Goal: Task Accomplishment & Management: Manage account settings

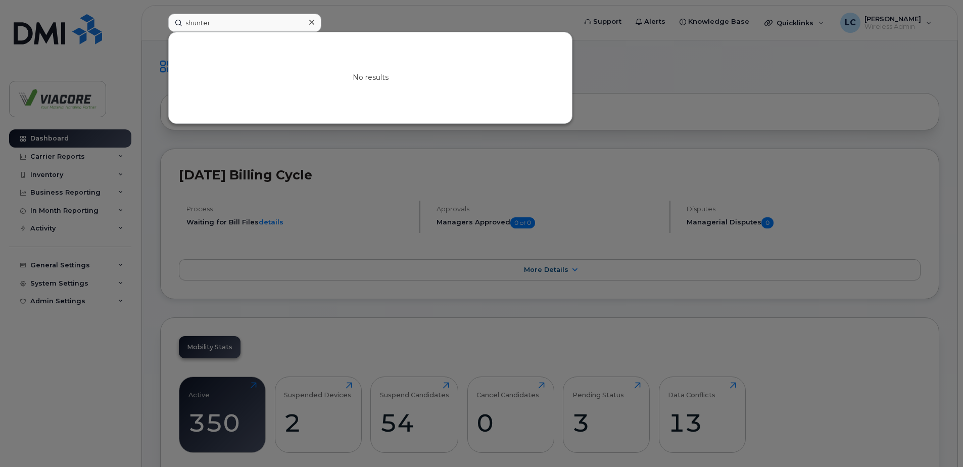
drag, startPoint x: 220, startPoint y: 24, endPoint x: 58, endPoint y: 5, distance: 163.2
click at [160, 14] on div "shunter No results" at bounding box center [368, 23] width 417 height 18
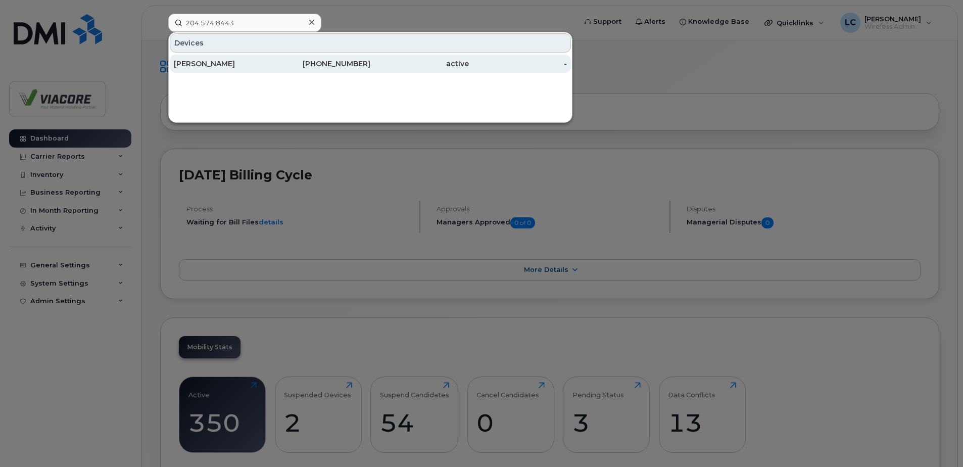
type input "204.574.8443"
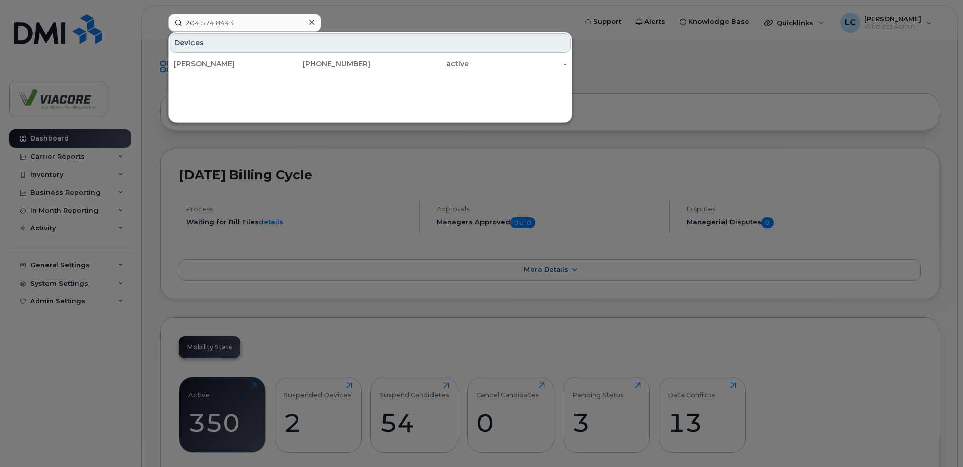
drag, startPoint x: 185, startPoint y: 64, endPoint x: 476, endPoint y: 192, distance: 318.2
click at [185, 64] on div "[PERSON_NAME]" at bounding box center [223, 64] width 98 height 10
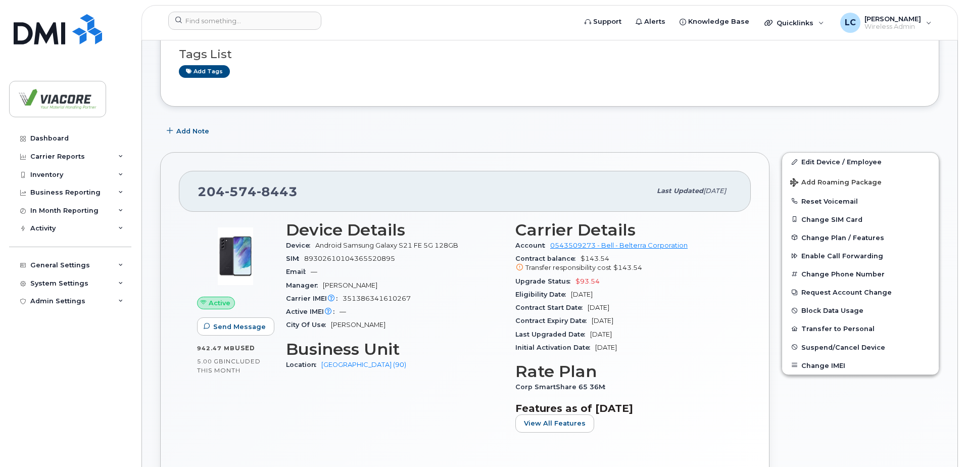
scroll to position [101, 0]
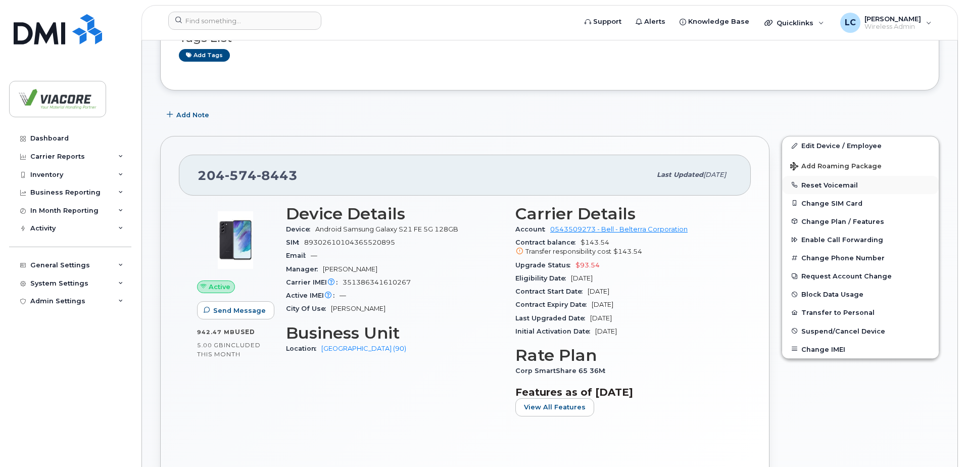
click at [842, 183] on button "Reset Voicemail" at bounding box center [860, 185] width 157 height 18
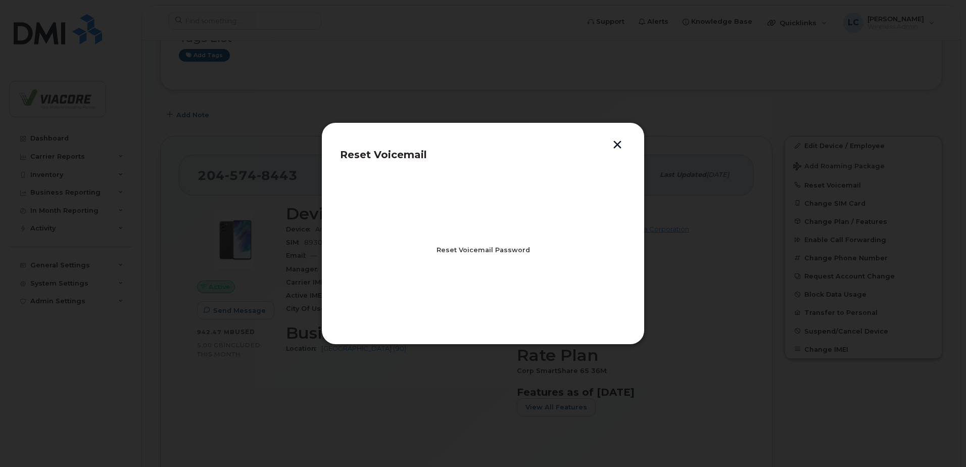
click at [462, 251] on span "Reset Voicemail Password" at bounding box center [482, 250] width 93 height 10
click at [483, 296] on span "Close" at bounding box center [483, 294] width 20 height 10
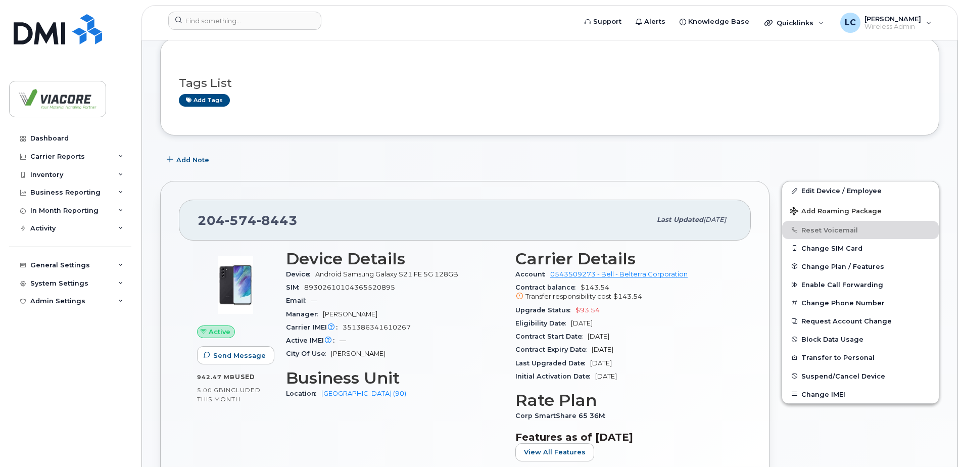
scroll to position [0, 0]
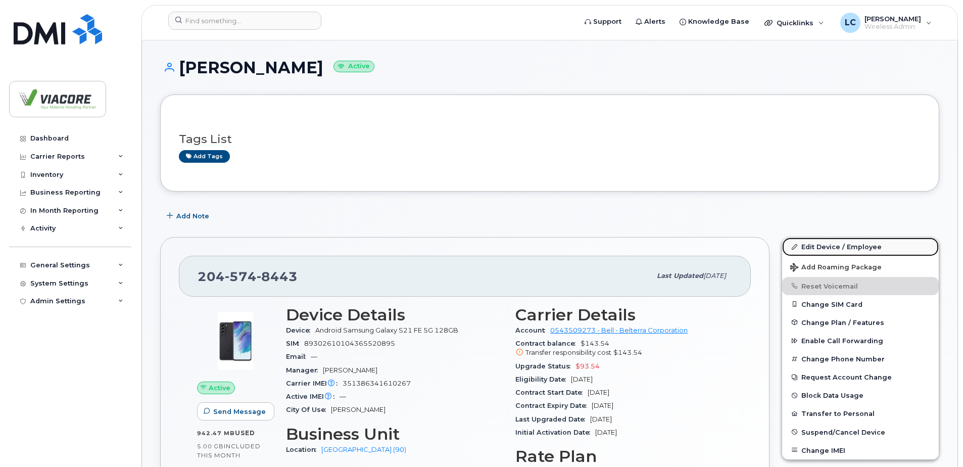
click at [853, 241] on link "Edit Device / Employee" at bounding box center [860, 246] width 157 height 18
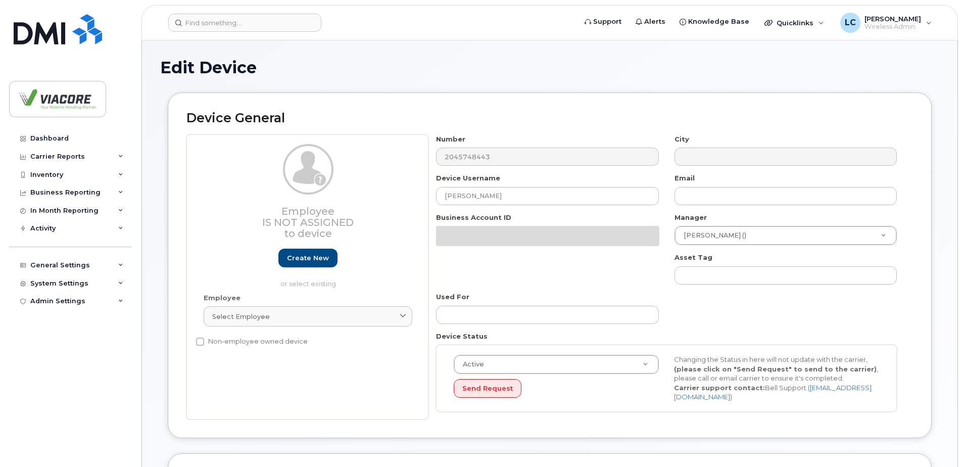
select select "12223579"
drag, startPoint x: 517, startPoint y: 196, endPoint x: 303, endPoint y: 181, distance: 214.7
click at [304, 181] on div "Employee Is not assigned to device Create new or select existing Employee Selec…" at bounding box center [549, 276] width 726 height 285
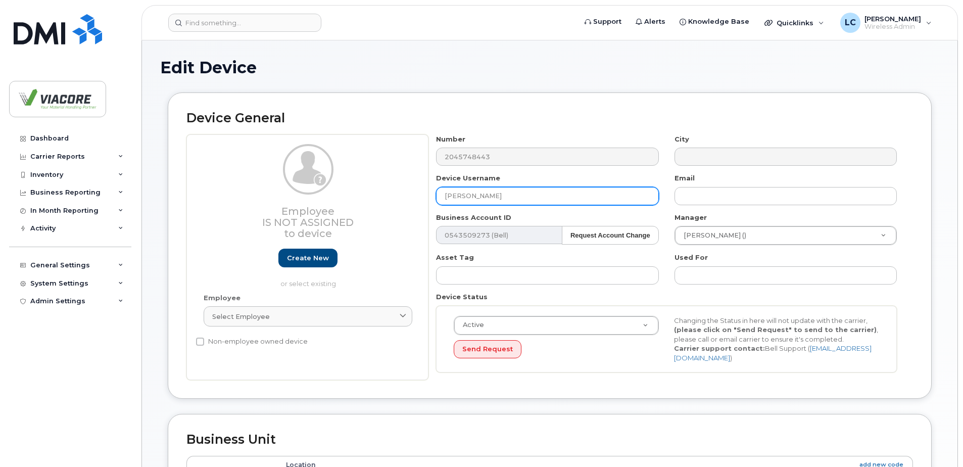
type input "[PERSON_NAME]"
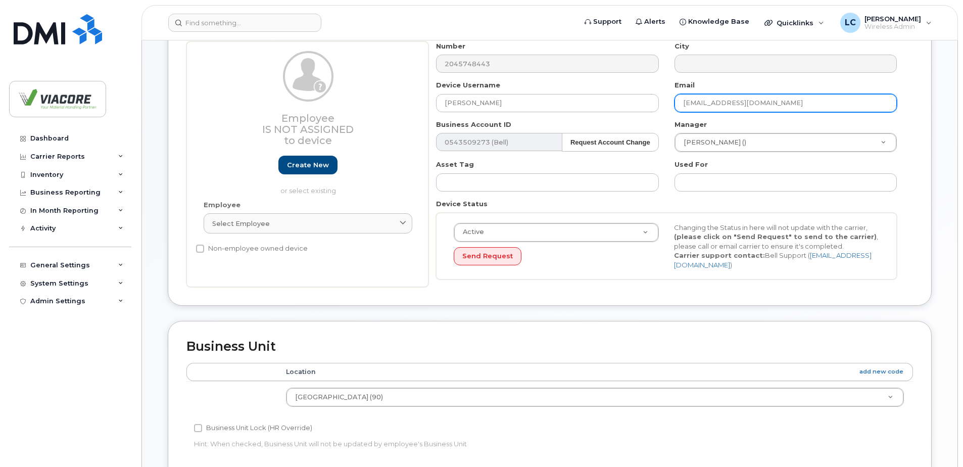
scroll to position [101, 0]
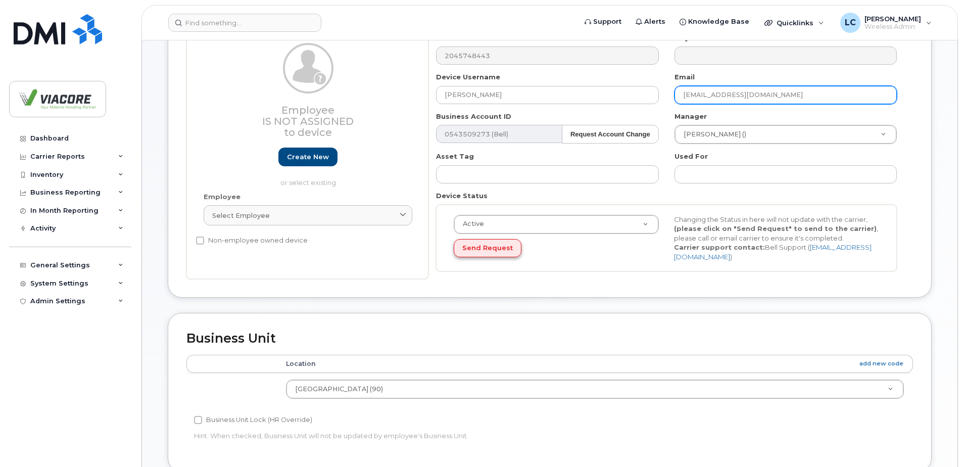
type input "[EMAIL_ADDRESS][DOMAIN_NAME]"
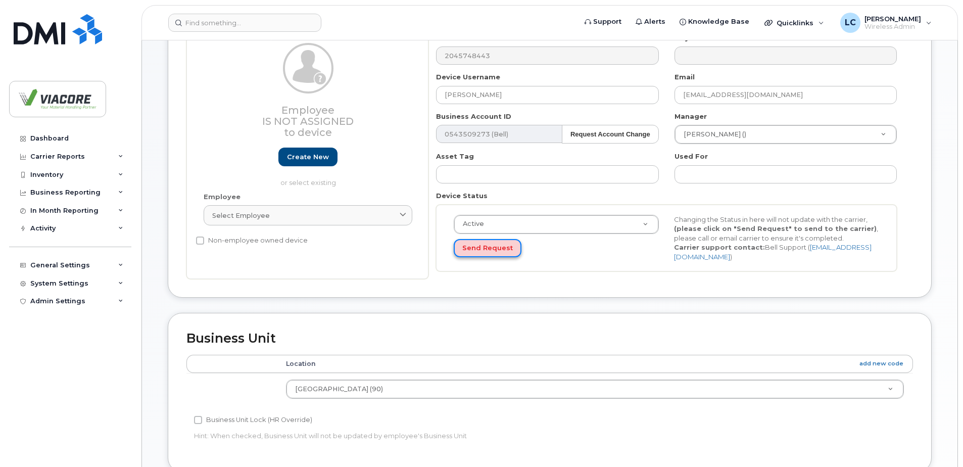
click at [487, 250] on button "Send Request" at bounding box center [488, 248] width 68 height 19
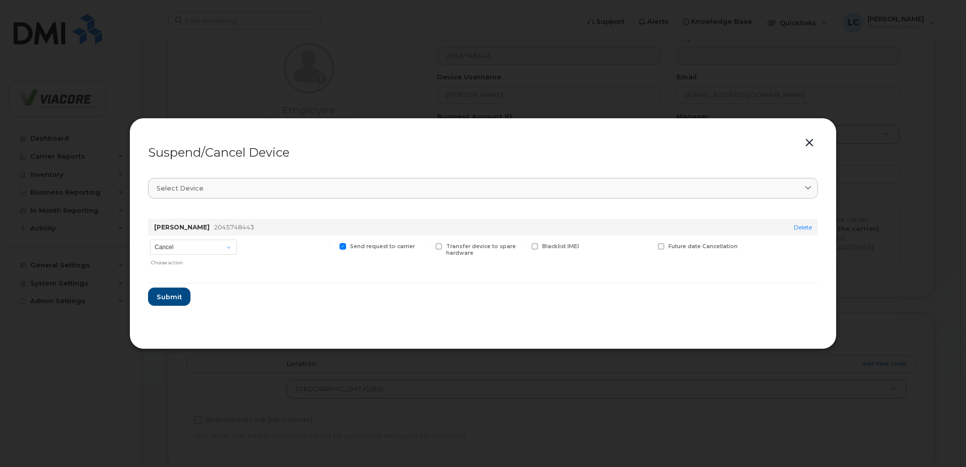
click at [808, 141] on button "button" at bounding box center [809, 143] width 15 height 14
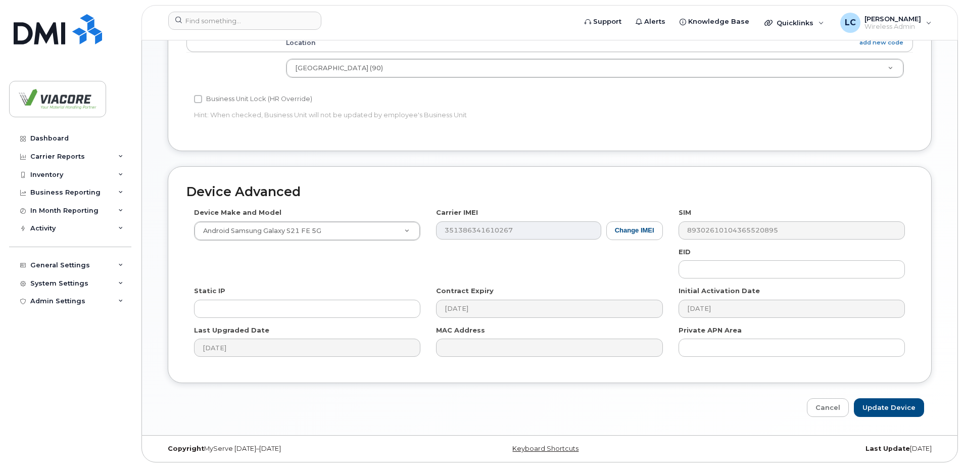
scroll to position [422, 0]
click at [884, 410] on input "Update Device" at bounding box center [889, 407] width 70 height 19
type input "Saving..."
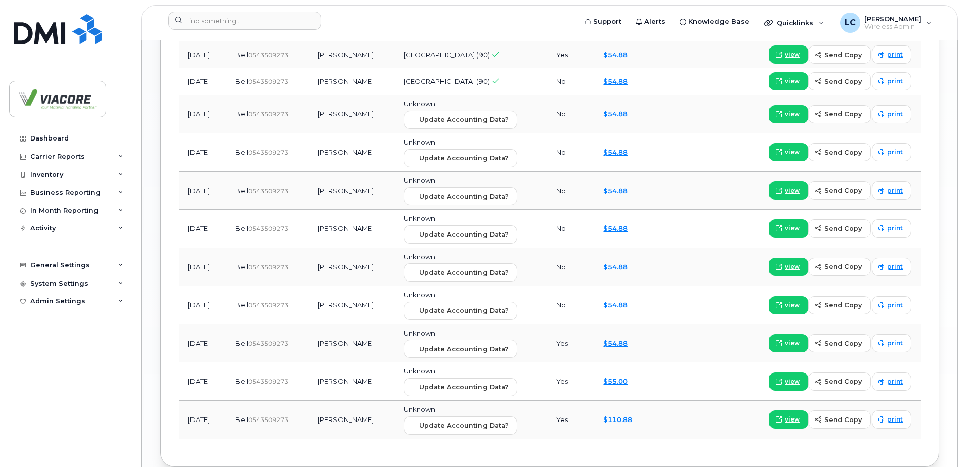
scroll to position [966, 0]
